Goal: Task Accomplishment & Management: Use online tool/utility

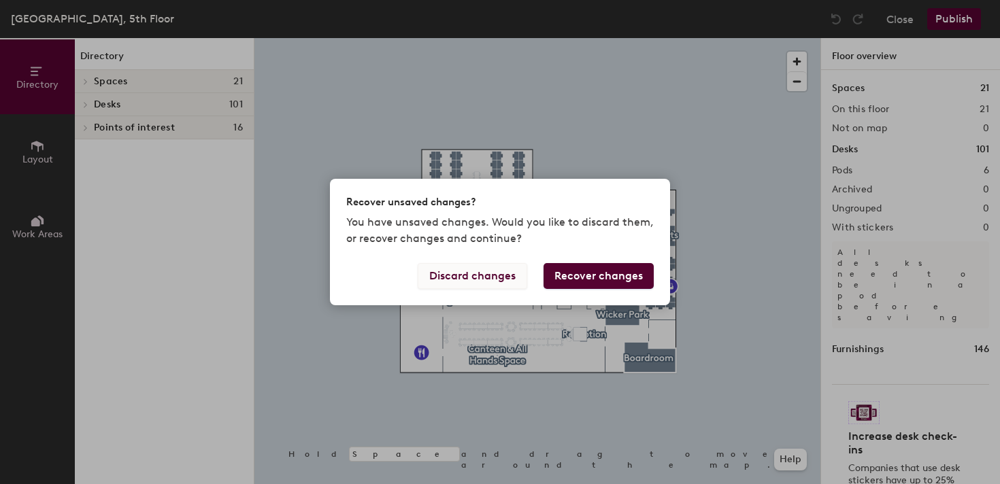
click at [505, 273] on button "Discard changes" at bounding box center [473, 276] width 110 height 26
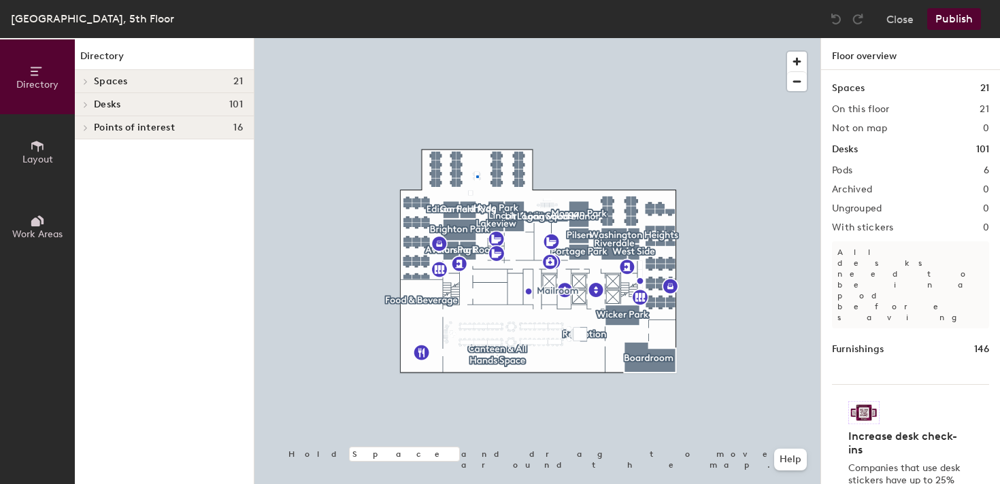
click at [476, 38] on div at bounding box center [537, 38] width 566 height 0
click at [475, 207] on span "Delete" at bounding box center [478, 203] width 48 height 23
click at [480, 38] on div at bounding box center [537, 38] width 566 height 0
click at [477, 38] on div at bounding box center [537, 38] width 566 height 0
click at [476, 38] on div at bounding box center [537, 38] width 566 height 0
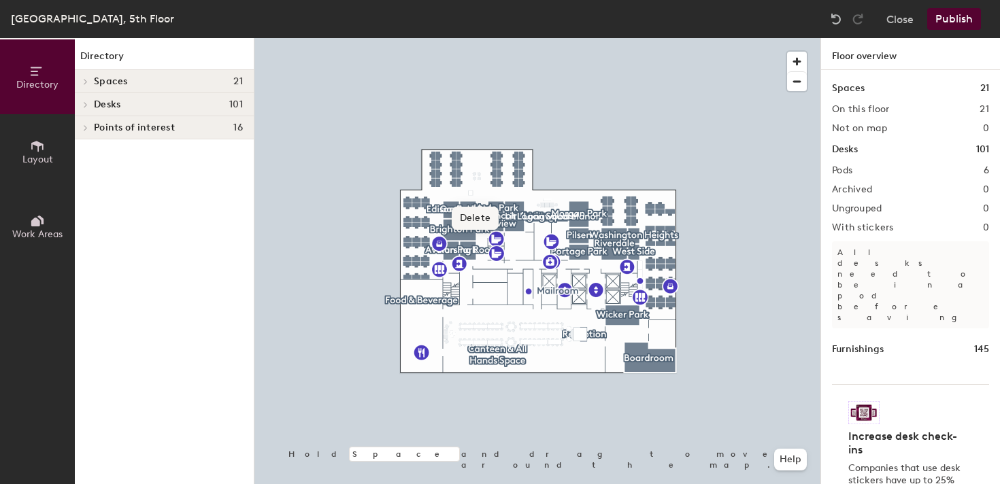
click at [479, 214] on span "Delete" at bounding box center [476, 218] width 48 height 23
click at [975, 23] on button "Publish" at bounding box center [954, 19] width 54 height 22
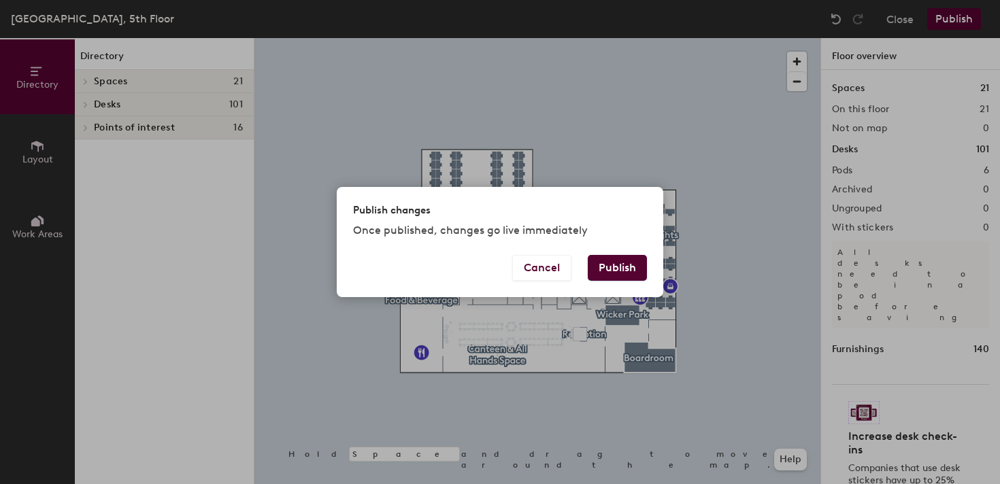
click at [628, 276] on button "Publish" at bounding box center [617, 268] width 59 height 26
